Goal: Task Accomplishment & Management: Manage account settings

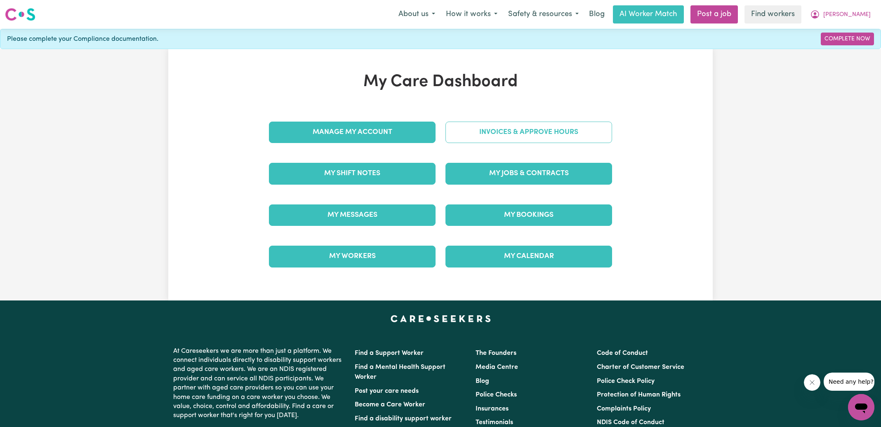
click at [522, 133] on link "Invoices & Approve Hours" at bounding box center [528, 132] width 167 height 21
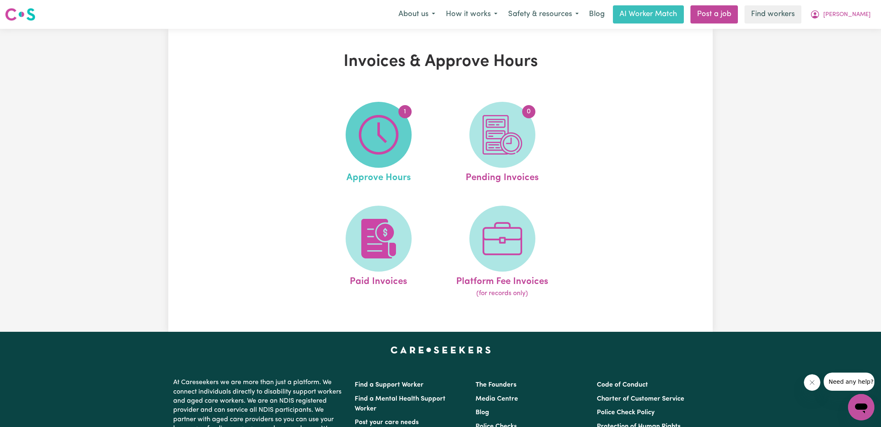
click at [374, 141] on img at bounding box center [379, 135] width 40 height 40
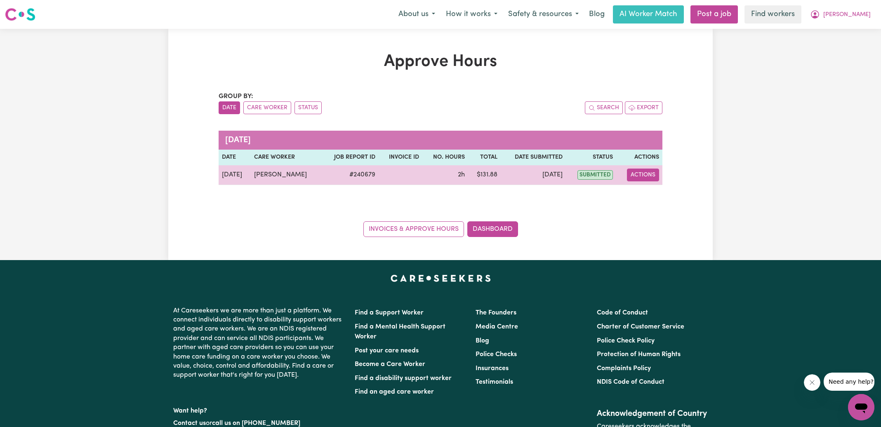
click at [645, 175] on button "Actions" at bounding box center [643, 175] width 32 height 13
click at [668, 200] on link "View Job Report" at bounding box center [662, 194] width 70 height 16
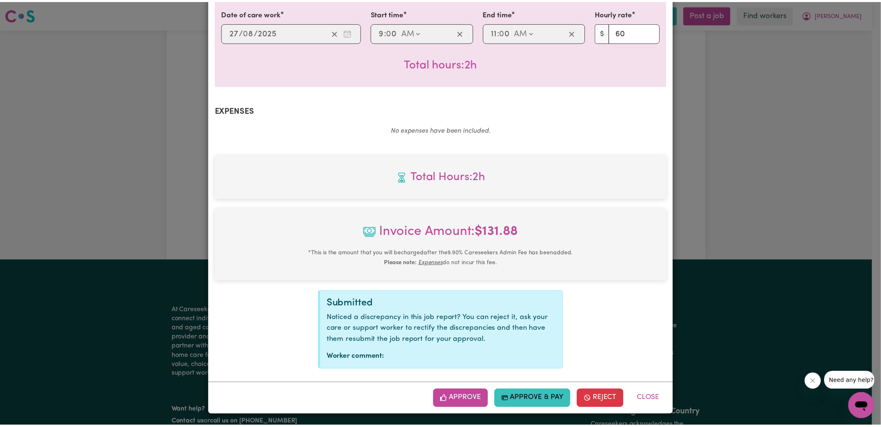
scroll to position [218, 0]
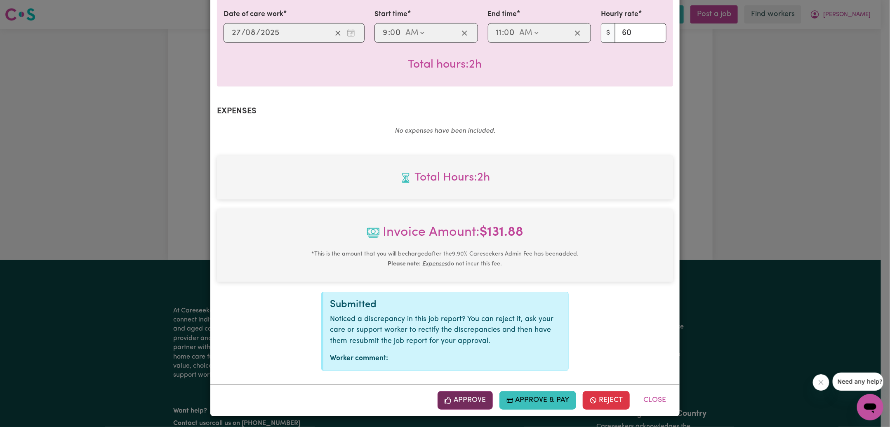
click at [476, 394] on button "Approve" at bounding box center [464, 400] width 55 height 18
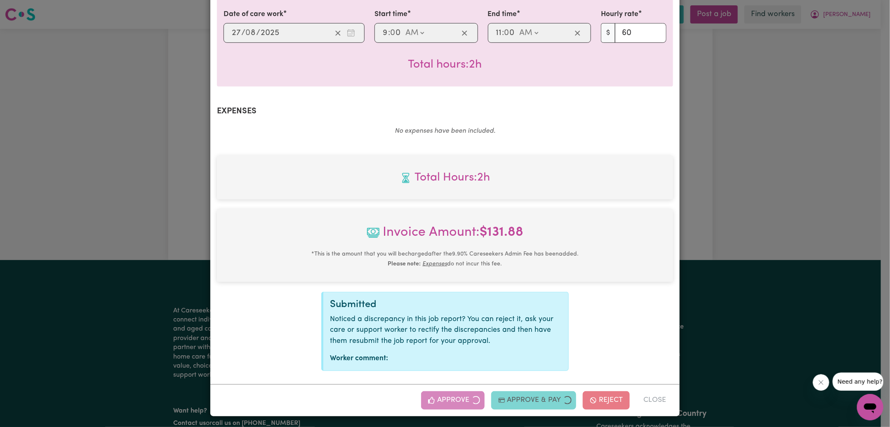
click at [650, 244] on span "Invoice Amount: $ 131.88" at bounding box center [444, 236] width 443 height 26
click at [702, 187] on div "Job Report # 240679 - [PERSON_NAME] Summary Job report # 240679 Client name: [P…" at bounding box center [445, 213] width 890 height 427
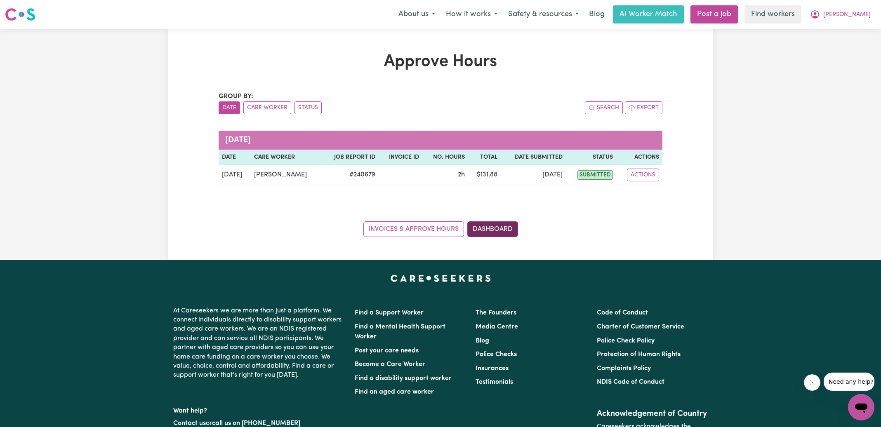
click at [506, 229] on link "Dashboard" at bounding box center [492, 229] width 51 height 16
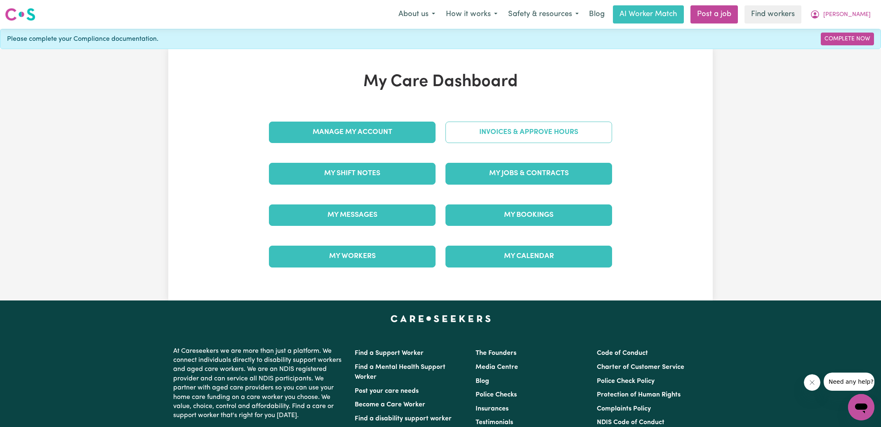
click at [503, 129] on link "Invoices & Approve Hours" at bounding box center [528, 132] width 167 height 21
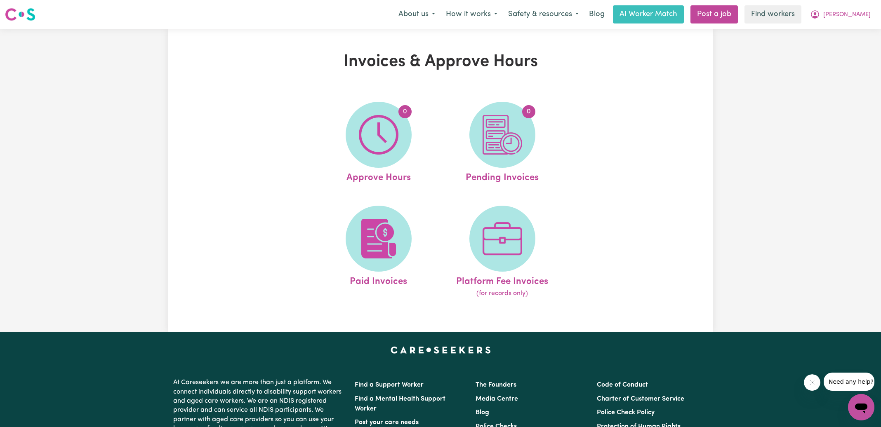
click at [507, 140] on img at bounding box center [502, 135] width 40 height 40
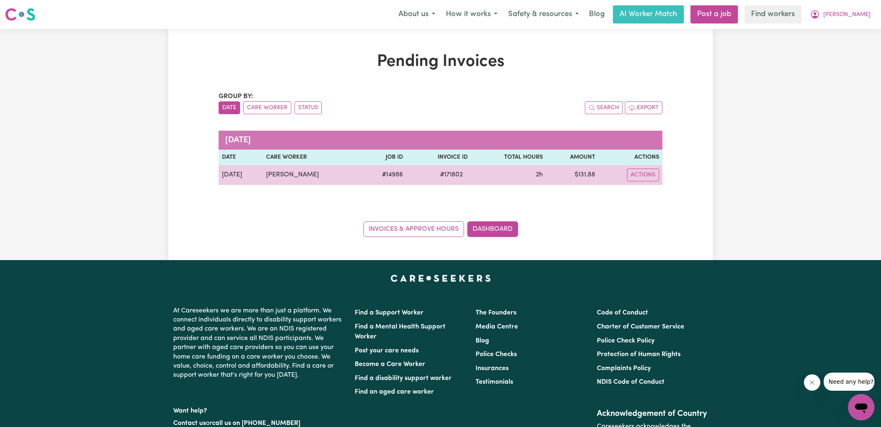
click at [455, 173] on span "# 171802" at bounding box center [451, 175] width 33 height 10
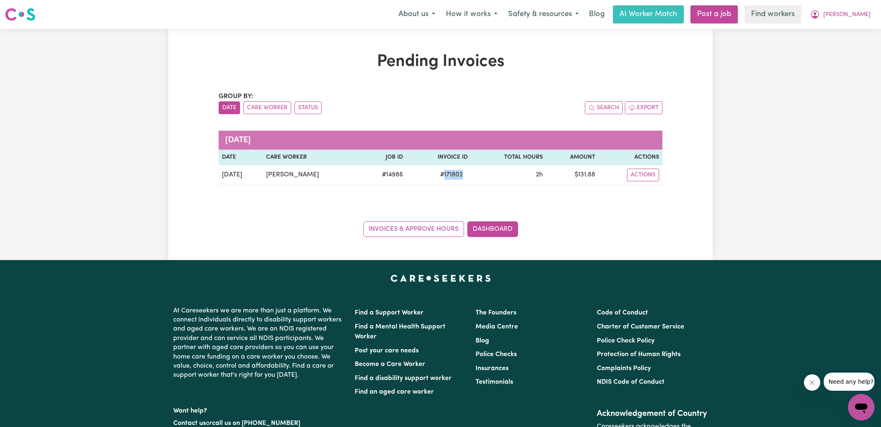
copy span "171802"
click at [820, 13] on icon "My Account" at bounding box center [815, 14] width 10 height 10
click at [840, 46] on link "Logout" at bounding box center [842, 48] width 65 height 16
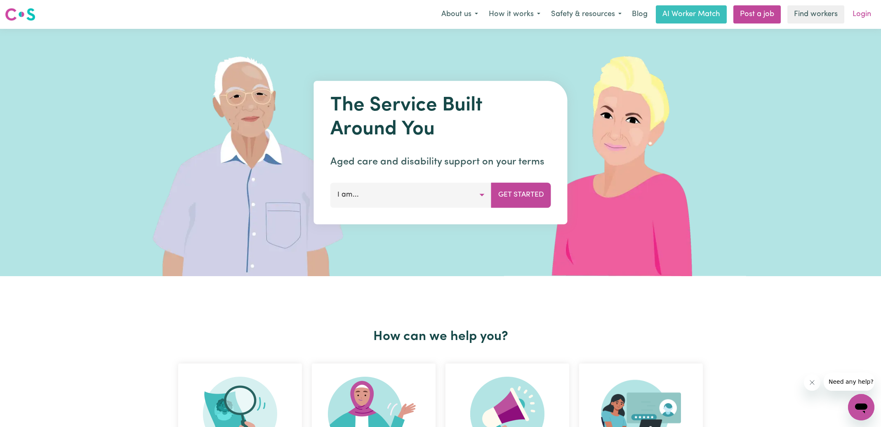
click at [859, 16] on link "Login" at bounding box center [861, 14] width 28 height 18
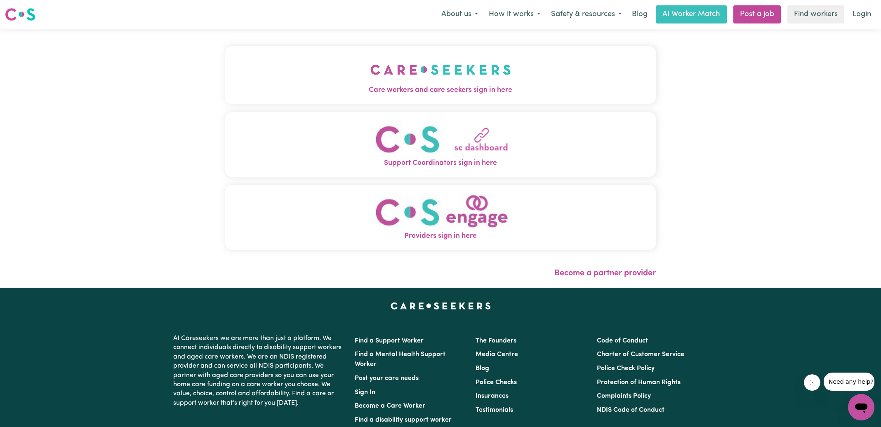
click at [378, 89] on span "Care workers and care seekers sign in here" at bounding box center [440, 90] width 430 height 11
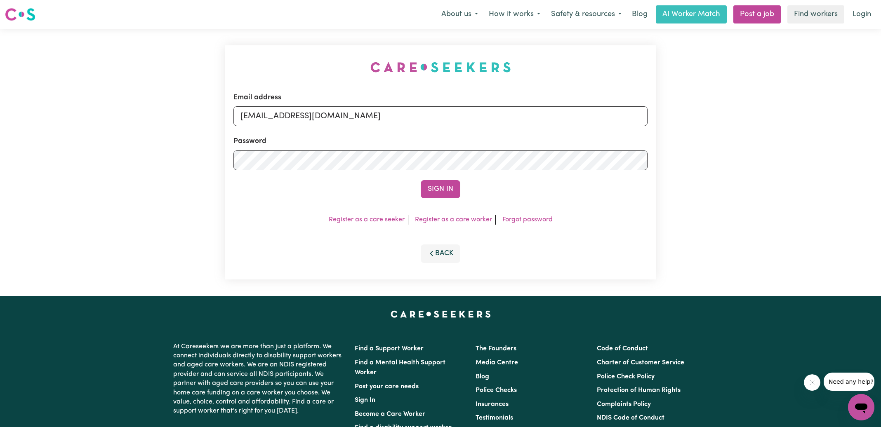
drag, startPoint x: 214, startPoint y: 55, endPoint x: 341, endPoint y: 74, distance: 128.8
click at [214, 55] on div "Email address [EMAIL_ADDRESS][DOMAIN_NAME] Password Sign In Register as a care …" at bounding box center [440, 162] width 881 height 267
drag, startPoint x: 292, startPoint y: 117, endPoint x: 775, endPoint y: 161, distance: 485.2
click at [775, 161] on div "Email address [EMAIL_ADDRESS][DOMAIN_NAME] Password Sign In Register as a care …" at bounding box center [440, 162] width 881 height 267
type input "[EMAIL_ADDRESS][DOMAIN_NAME]"
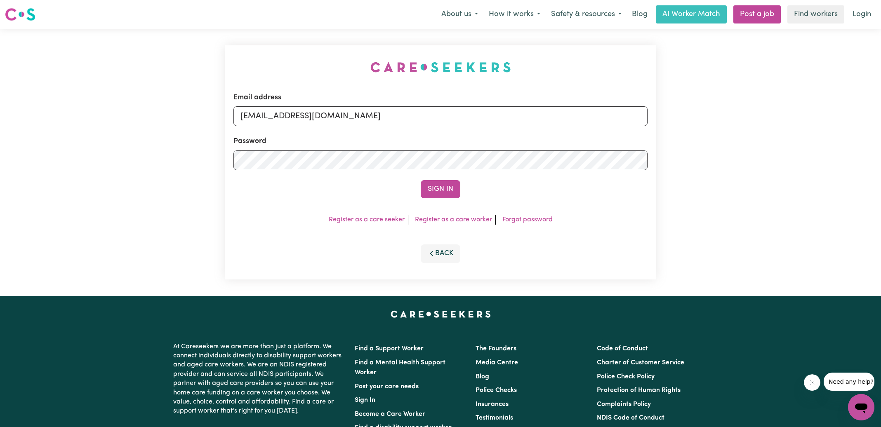
click at [421, 180] on button "Sign In" at bounding box center [441, 189] width 40 height 18
